Goal: Transaction & Acquisition: Purchase product/service

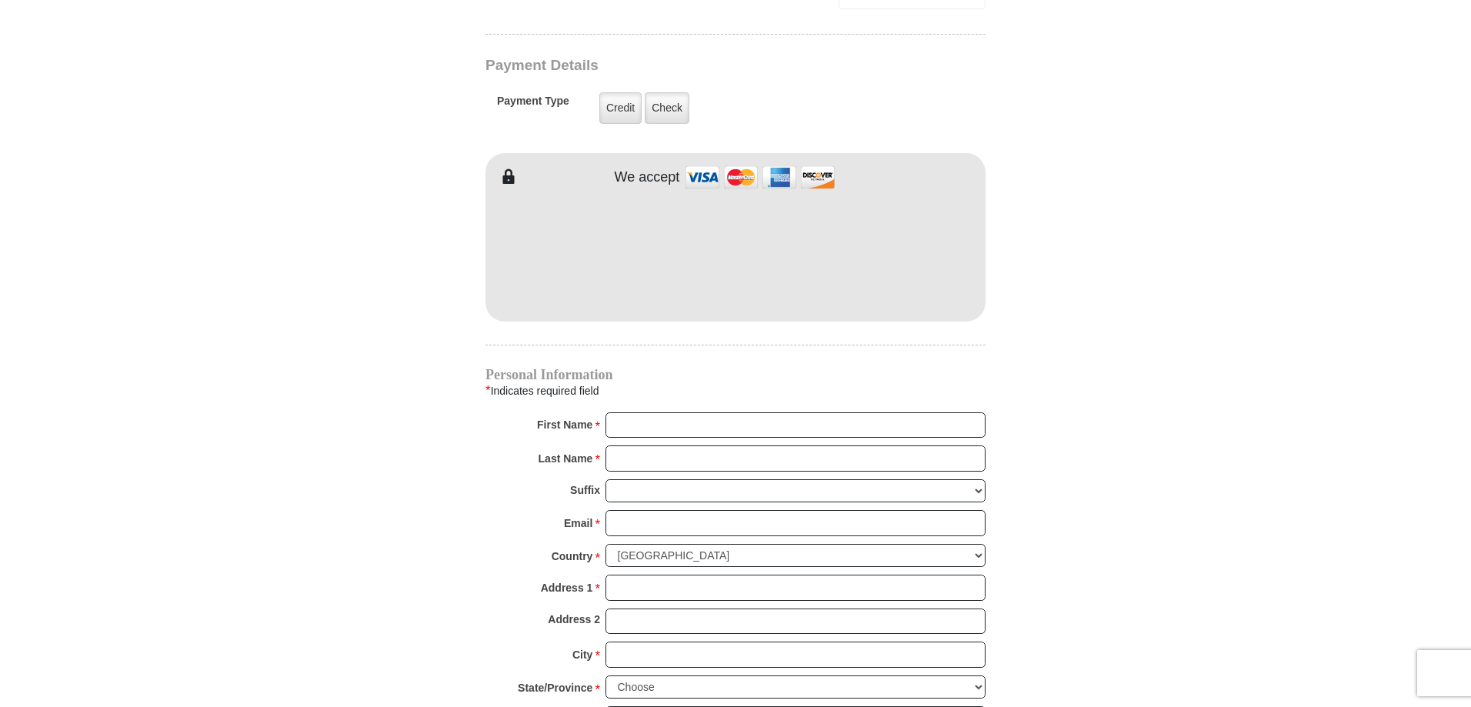
scroll to position [1231, 0]
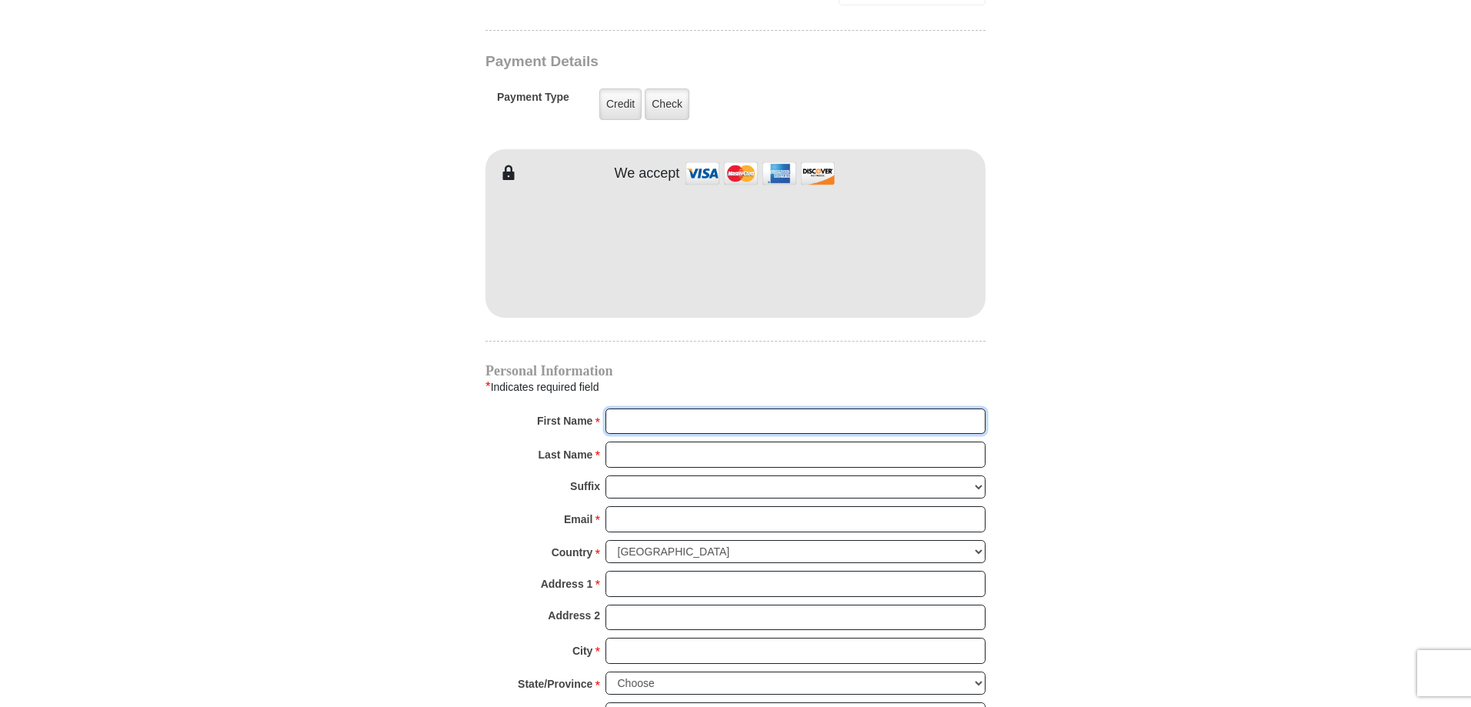
click at [644, 409] on input "First Name *" at bounding box center [796, 422] width 380 height 26
type input "[PERSON_NAME]"
click at [664, 442] on input "Last Name *" at bounding box center [796, 455] width 380 height 26
type input "[PERSON_NAME]"
click at [679, 506] on input "Email *" at bounding box center [796, 519] width 380 height 26
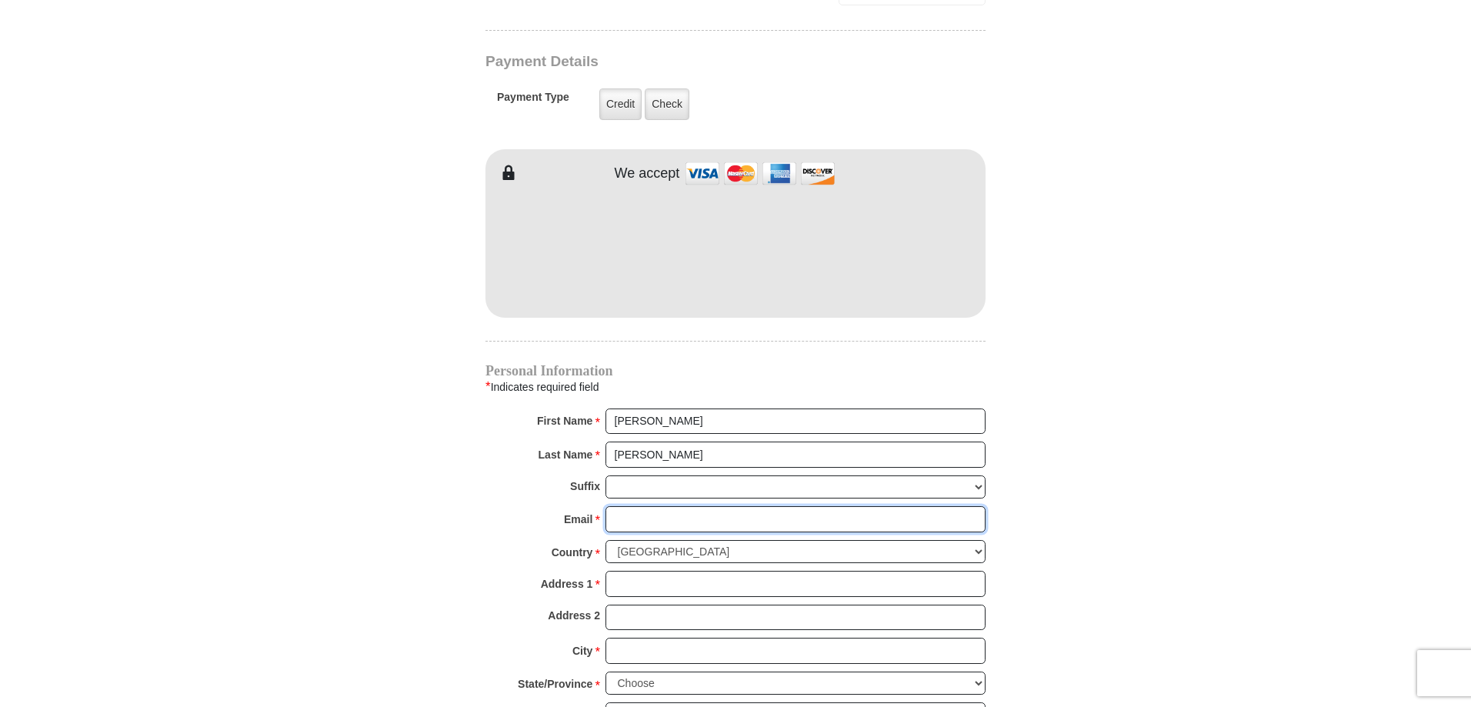
type input "[EMAIL_ADDRESS][DOMAIN_NAME]"
type input "[STREET_ADDRESS]"
type input "[PERSON_NAME]"
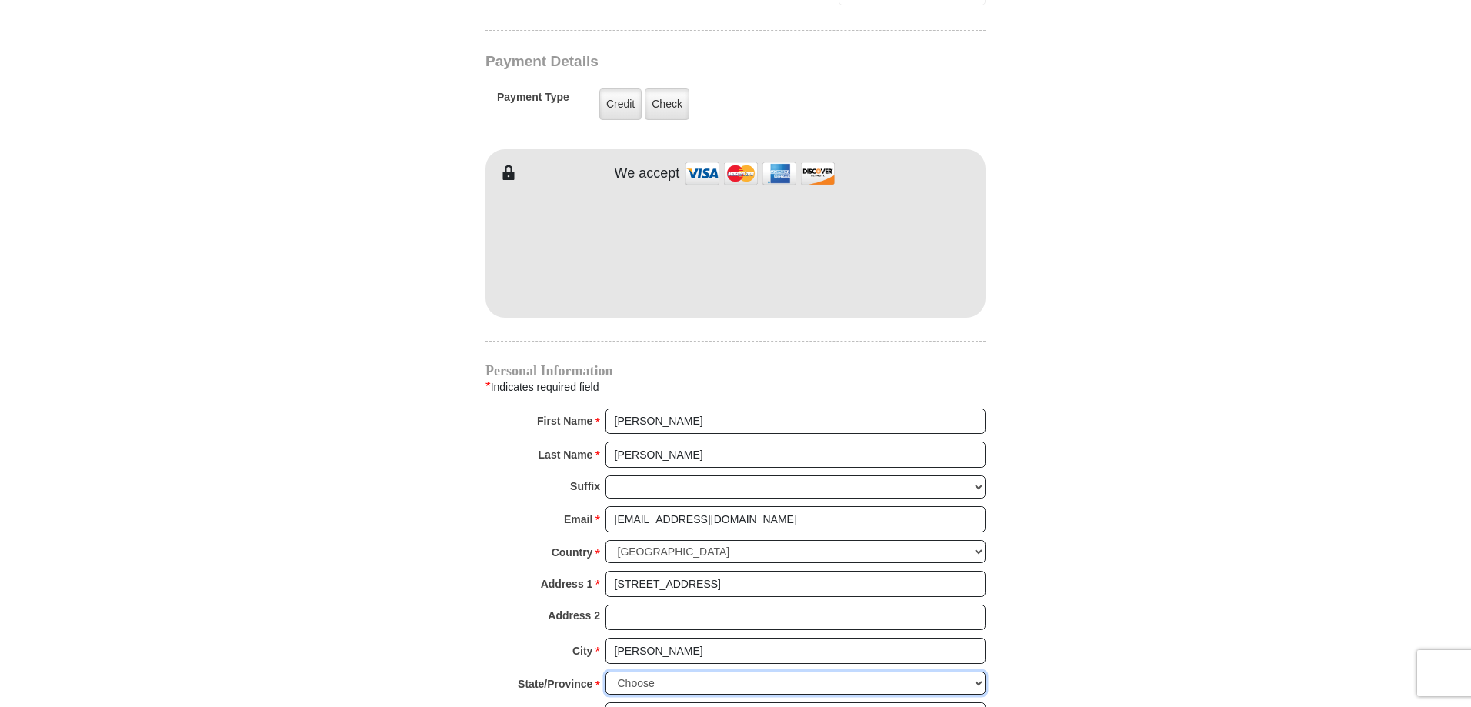
select select "[GEOGRAPHIC_DATA]"
type input "76078"
type input "4698654906"
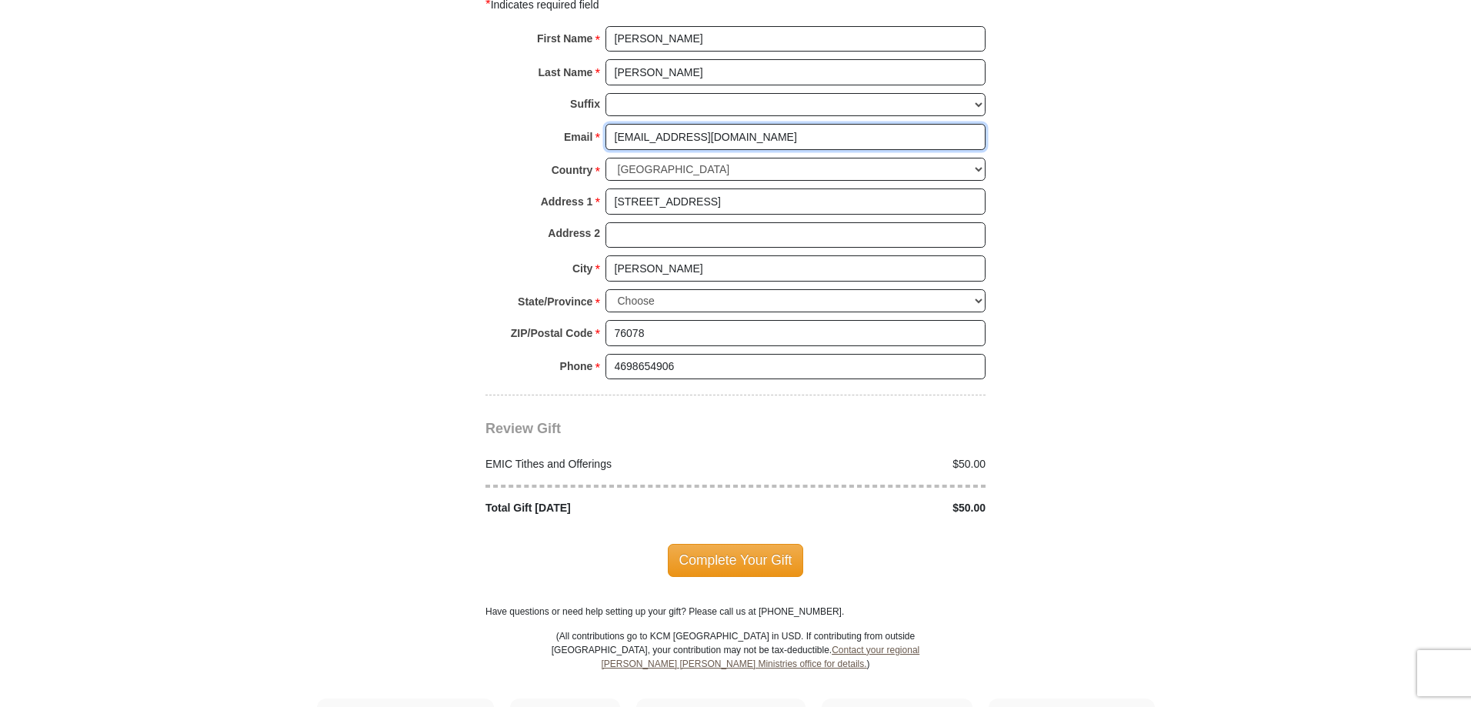
scroll to position [1616, 0]
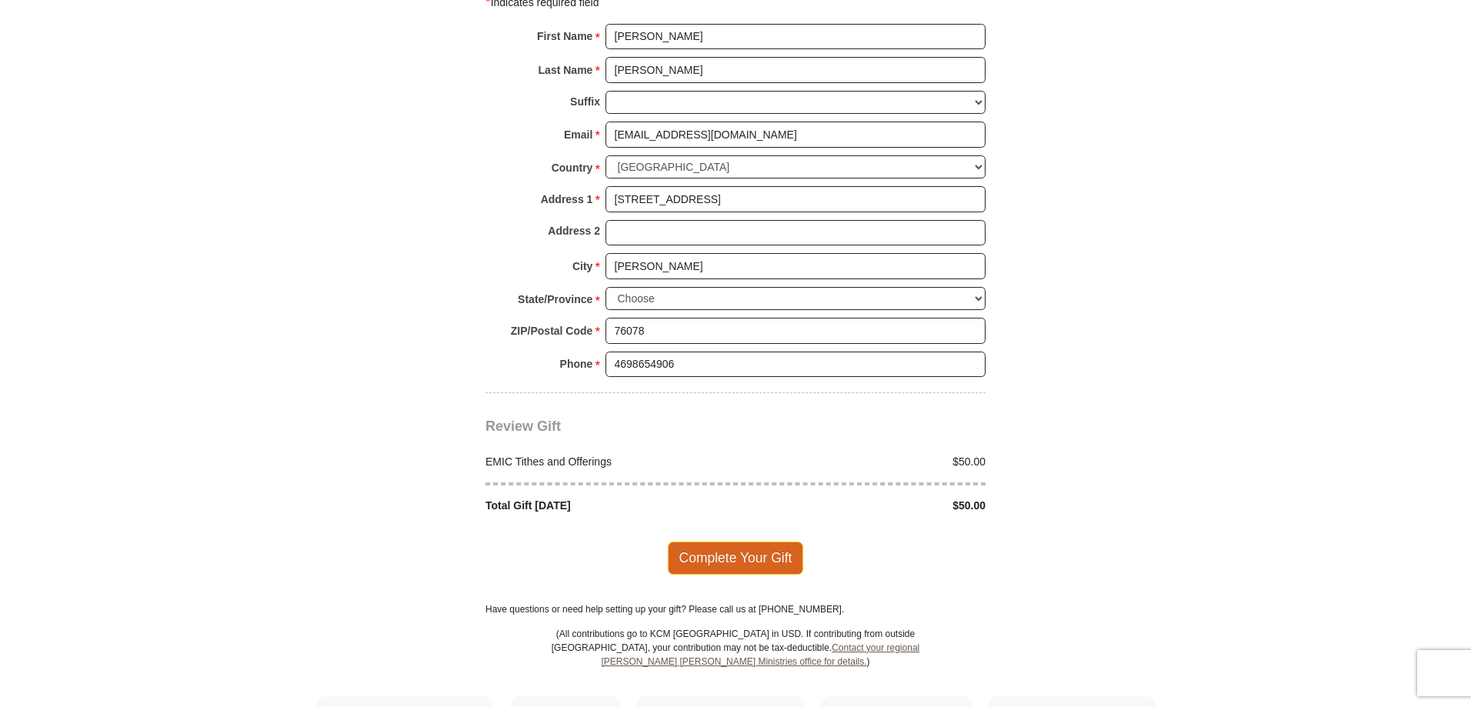
click at [741, 542] on span "Complete Your Gift" at bounding box center [736, 558] width 136 height 32
